Goal: Task Accomplishment & Management: Manage account settings

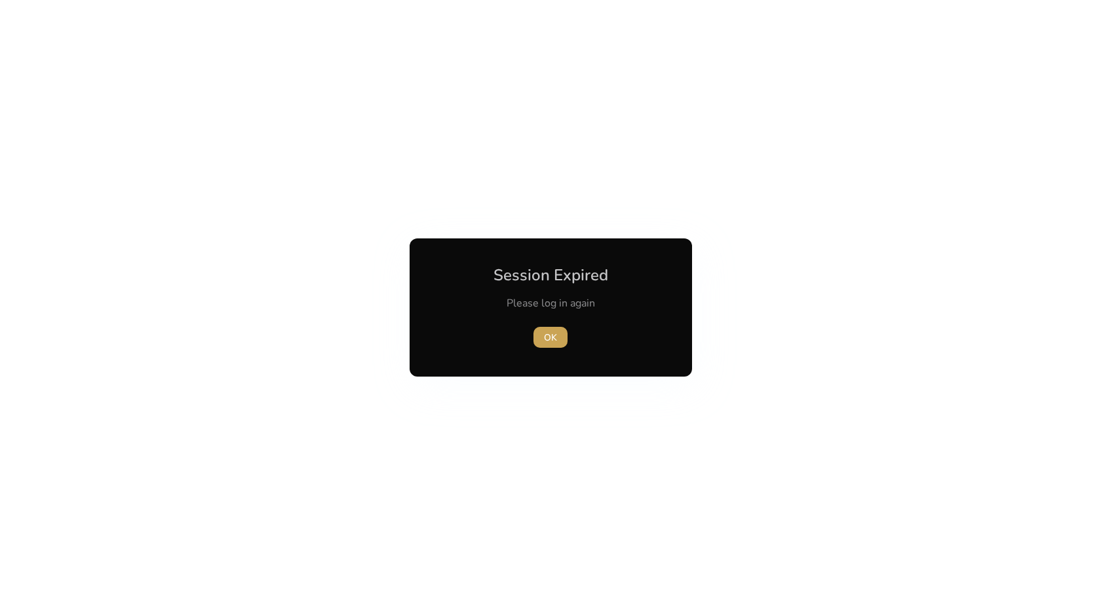
click at [551, 342] on span "OK" at bounding box center [550, 338] width 13 height 14
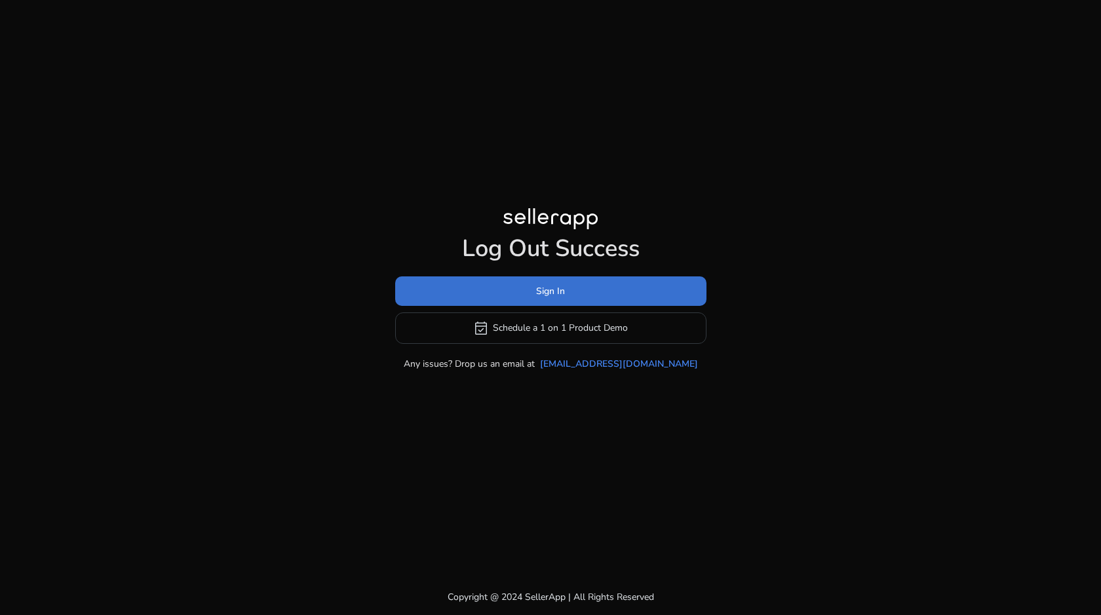
click at [523, 292] on span at bounding box center [550, 290] width 311 height 31
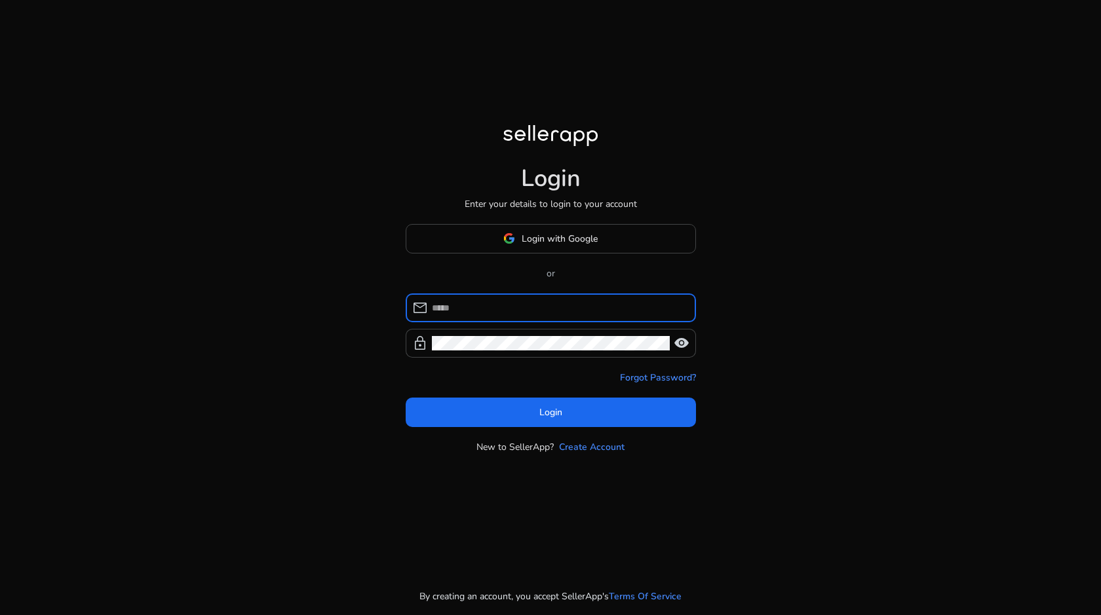
type input "**********"
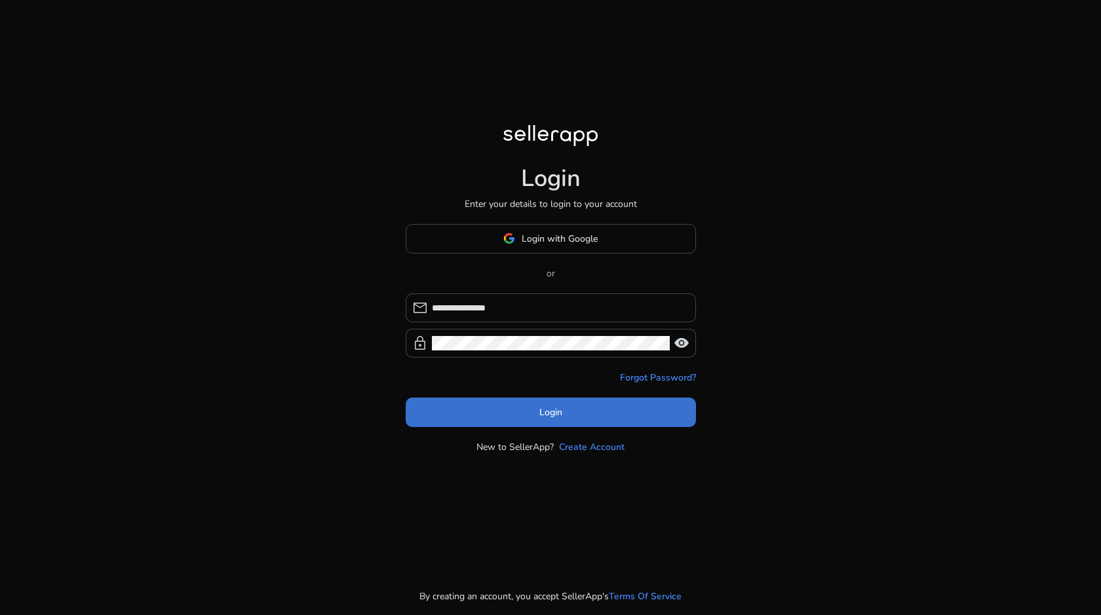
click at [506, 416] on span at bounding box center [551, 412] width 290 height 31
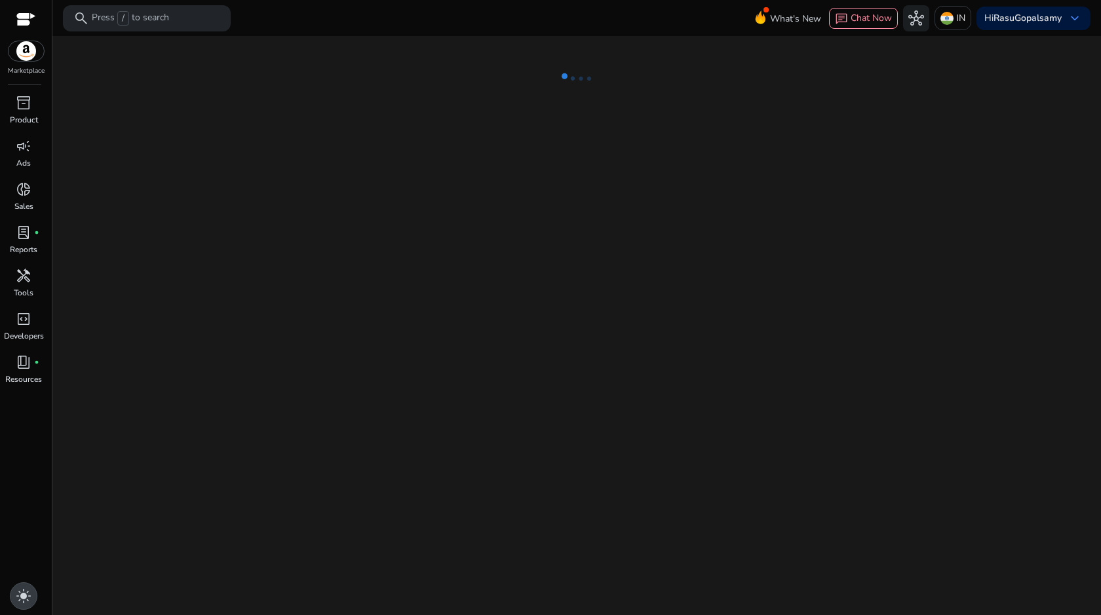
click at [25, 595] on span "light_mode" at bounding box center [24, 597] width 16 height 16
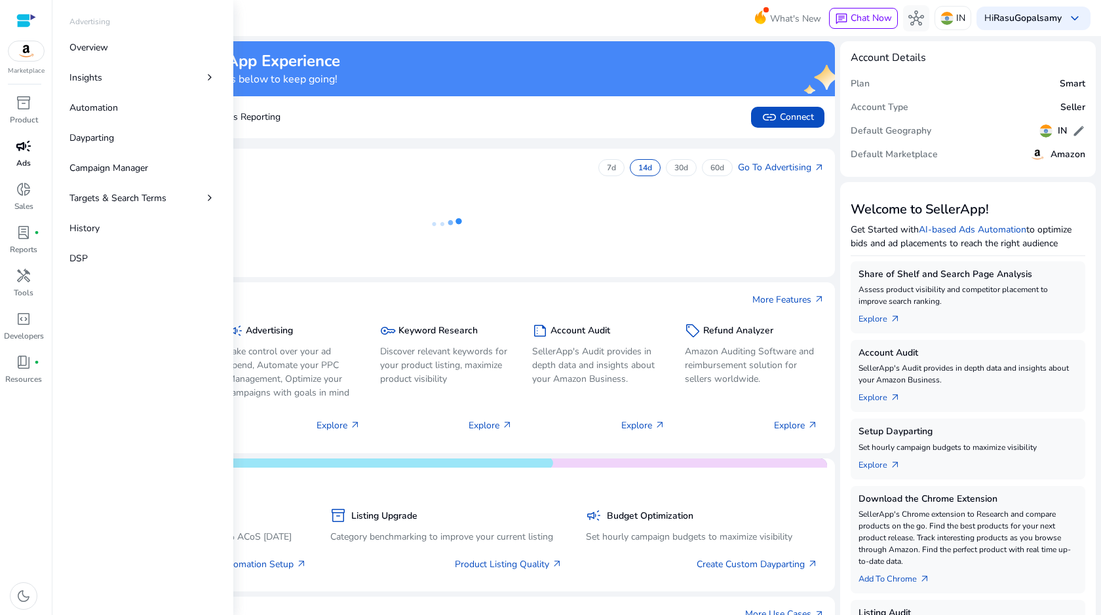
click at [23, 147] on span "campaign" at bounding box center [24, 146] width 16 height 16
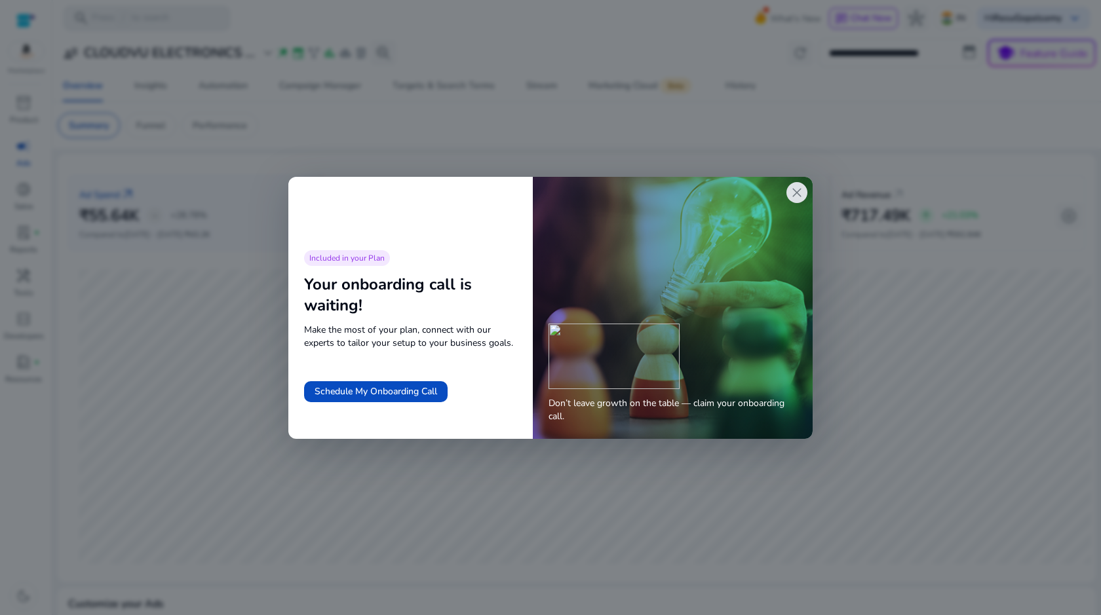
click at [791, 189] on span "close" at bounding box center [797, 193] width 16 height 16
